Goal: Information Seeking & Learning: Find specific fact

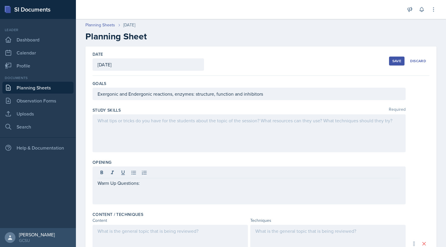
click at [392, 60] on div "Save" at bounding box center [396, 61] width 9 height 5
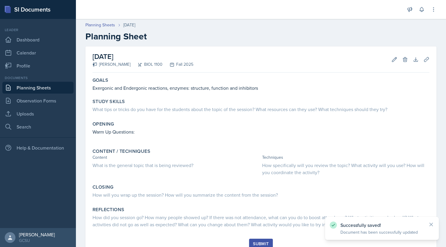
scroll to position [23, 0]
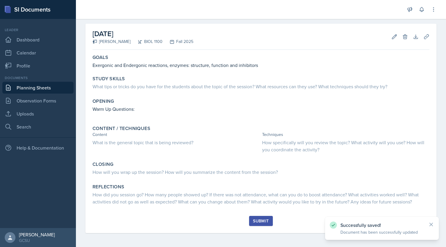
click at [53, 90] on link "Planning Sheets" at bounding box center [37, 88] width 71 height 12
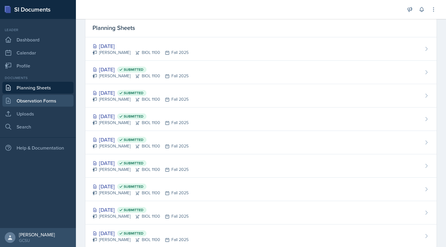
click at [49, 98] on link "Observation Forms" at bounding box center [37, 101] width 71 height 12
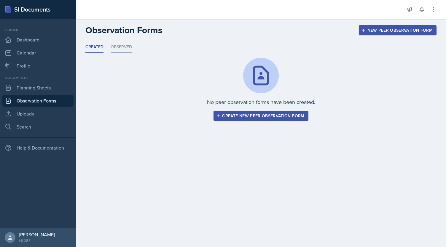
click at [125, 47] on li "Observed" at bounding box center [121, 48] width 21 height 12
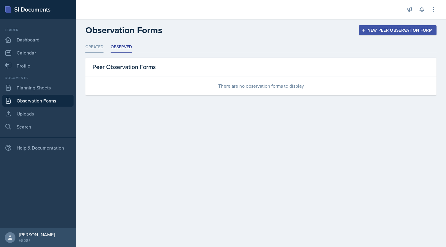
click at [96, 49] on li "Created" at bounding box center [94, 48] width 18 height 12
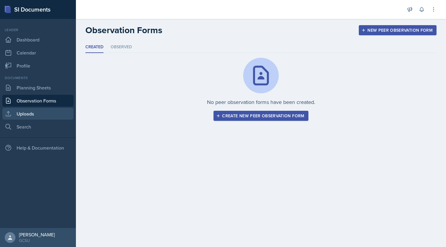
click at [30, 116] on link "Uploads" at bounding box center [37, 114] width 71 height 12
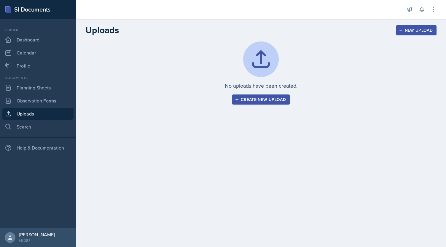
click at [31, 116] on link "Uploads" at bounding box center [37, 114] width 71 height 12
click at [40, 89] on link "Planning Sheets" at bounding box center [37, 88] width 71 height 12
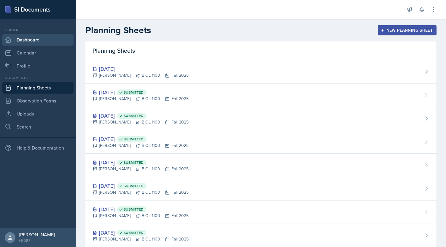
click at [33, 42] on link "Dashboard" at bounding box center [37, 40] width 71 height 12
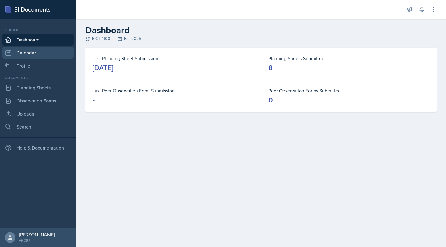
click at [35, 54] on link "Calendar" at bounding box center [37, 53] width 71 height 12
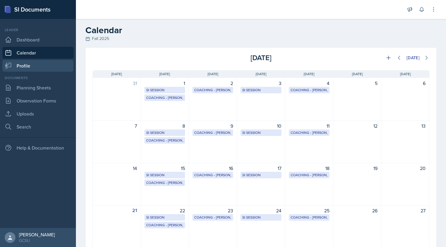
click at [29, 67] on link "Profile" at bounding box center [37, 66] width 71 height 12
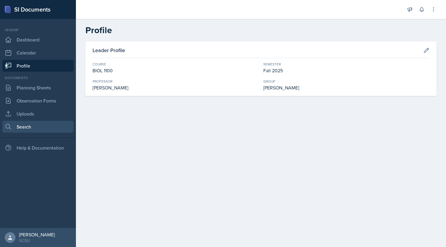
click at [32, 129] on link "Search" at bounding box center [37, 127] width 71 height 12
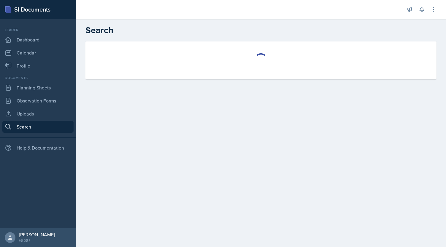
select select "all"
select select "1"
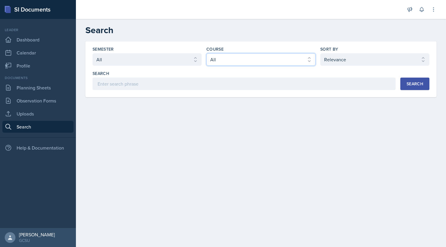
click at [217, 59] on select "Select course All ACCT 3101 ACCT 3102 ASTR 1000 BIOL 1100 BIOL 1107 BIOL 1108 B…" at bounding box center [260, 59] width 109 height 12
select select "36541d13-729a-45ef-a9cb-922687840166"
click at [206, 53] on select "Select course All ACCT 3101 ACCT 3102 ASTR 1000 BIOL 1100 BIOL 1107 BIOL 1108 B…" at bounding box center [260, 59] width 109 height 12
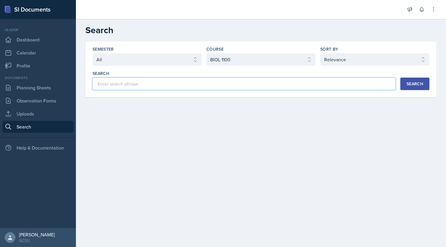
click at [301, 87] on input at bounding box center [244, 84] width 303 height 12
type input "enzymes"
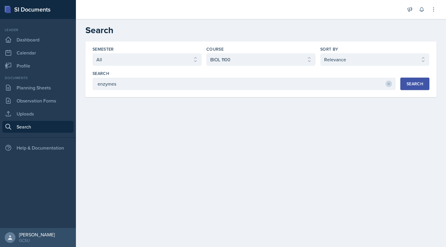
click at [419, 88] on button "Search" at bounding box center [414, 84] width 29 height 12
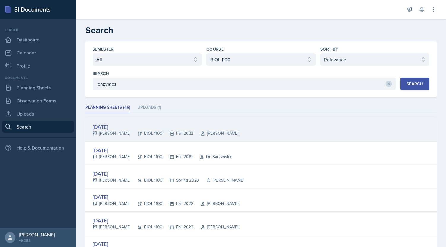
click at [116, 125] on div "[DATE]" at bounding box center [166, 127] width 146 height 8
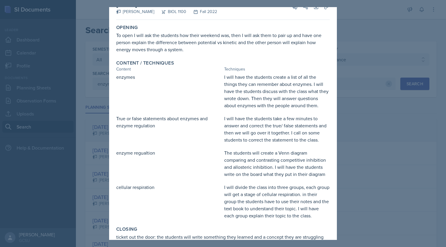
scroll to position [11, 0]
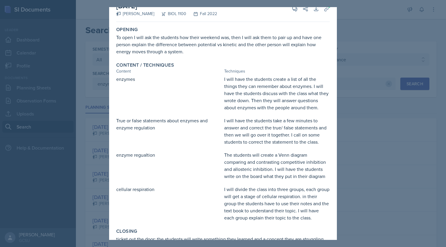
click at [285, 205] on div "I will divide the class into three groups, each group will get a stage of cellu…" at bounding box center [277, 204] width 106 height 36
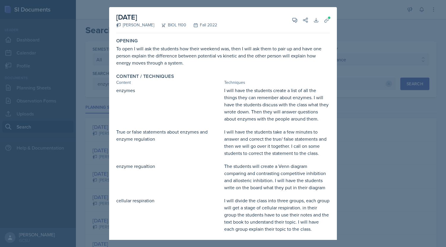
click at [349, 111] on div at bounding box center [223, 123] width 446 height 247
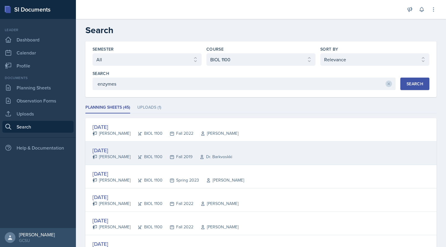
click at [109, 150] on div "[DATE]" at bounding box center [163, 150] width 140 height 8
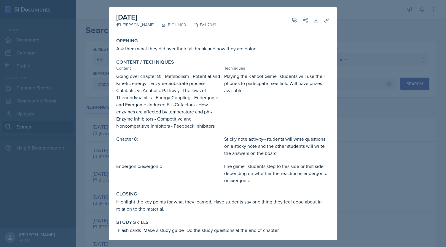
click at [371, 86] on div at bounding box center [223, 123] width 446 height 247
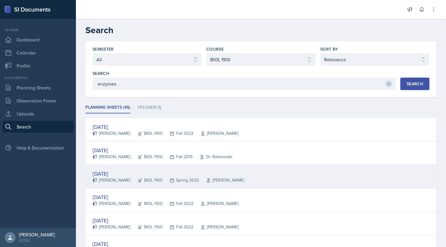
click at [112, 171] on div "[DATE]" at bounding box center [169, 174] width 152 height 8
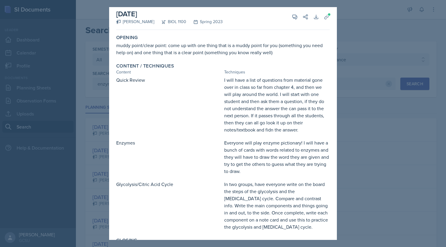
scroll to position [3, 0]
click at [369, 96] on div at bounding box center [223, 123] width 446 height 247
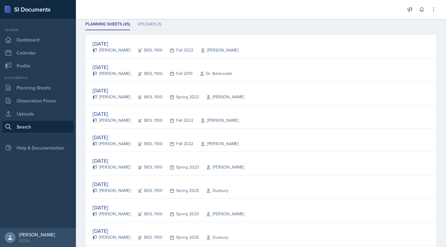
scroll to position [89, 0]
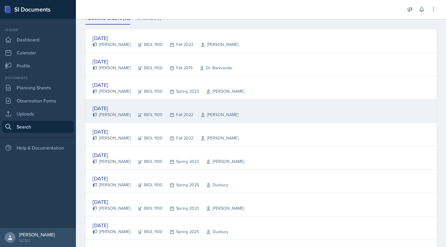
click at [119, 105] on div "[DATE]" at bounding box center [166, 108] width 146 height 8
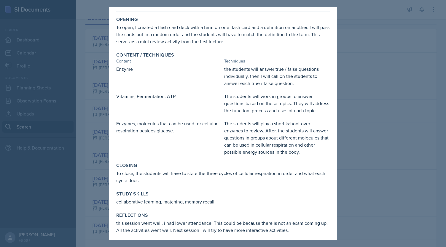
scroll to position [0, 0]
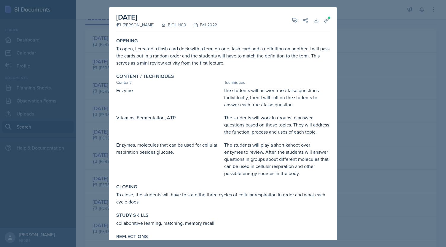
click at [366, 27] on div at bounding box center [223, 123] width 446 height 247
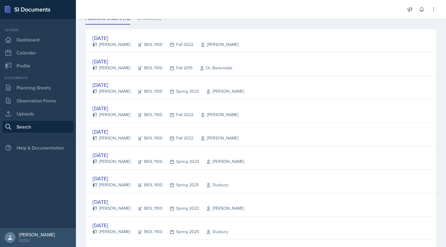
scroll to position [90, 0]
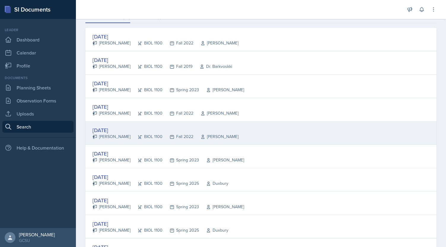
click at [110, 132] on div "[DATE]" at bounding box center [166, 130] width 146 height 8
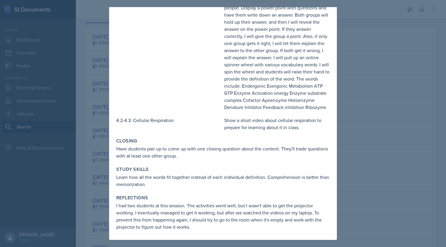
scroll to position [118, 0]
click at [394, 107] on div at bounding box center [223, 123] width 446 height 247
